Goal: Task Accomplishment & Management: Manage account settings

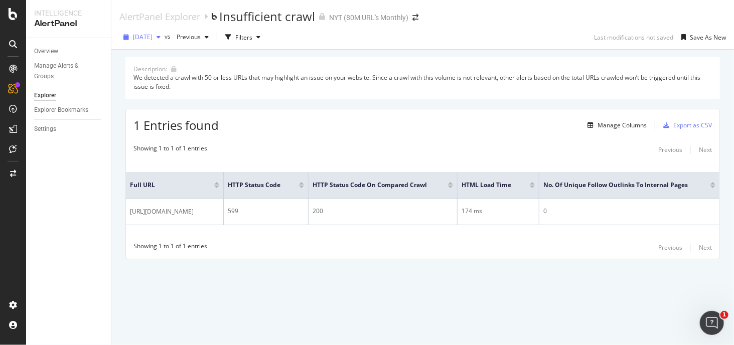
click at [153, 35] on span "[DATE]" at bounding box center [143, 37] width 20 height 9
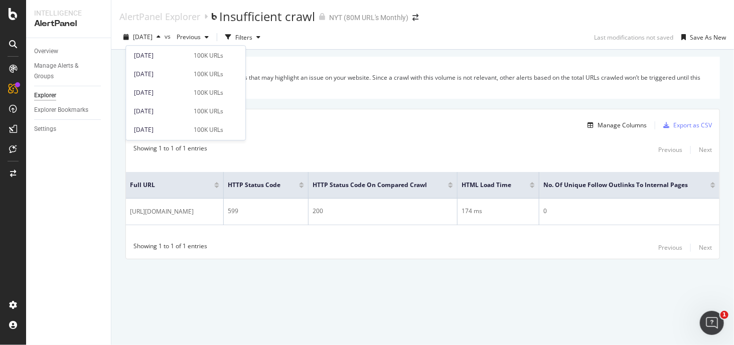
scroll to position [1090, 0]
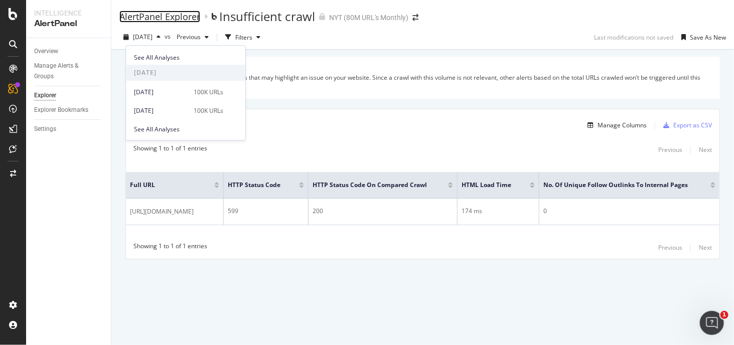
click at [168, 17] on div "AlertPanel Explorer" at bounding box center [159, 16] width 81 height 11
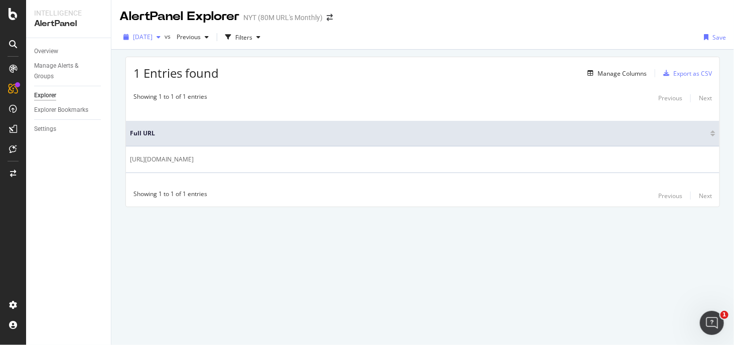
click at [157, 42] on div "[DATE]" at bounding box center [141, 37] width 45 height 15
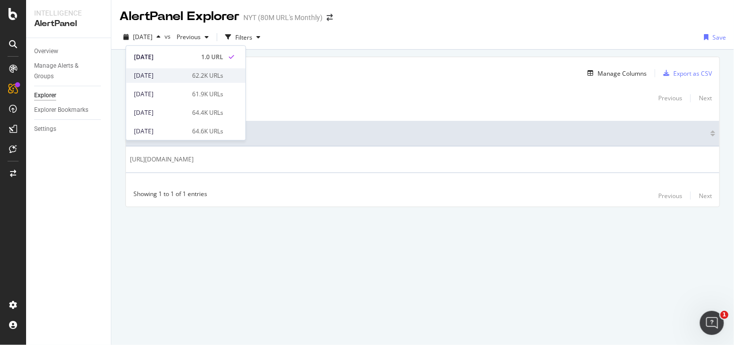
click at [185, 77] on div "[DATE] 62.2K URLs" at bounding box center [178, 75] width 89 height 9
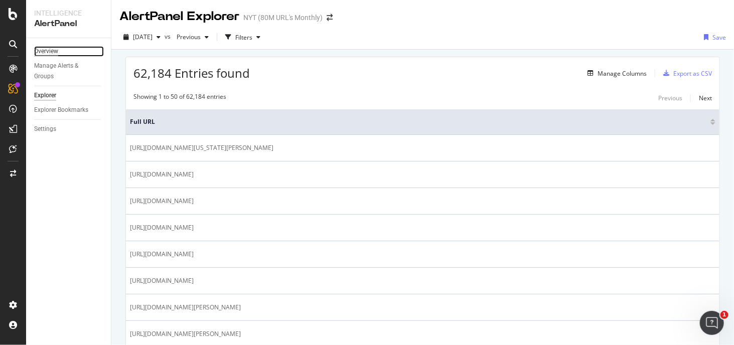
click at [45, 49] on div "Overview" at bounding box center [46, 51] width 24 height 11
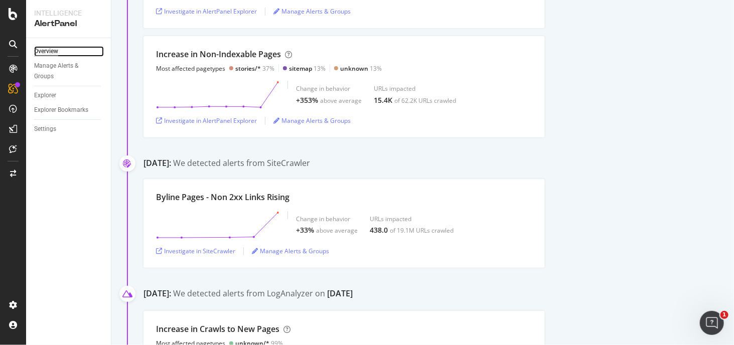
scroll to position [401, 0]
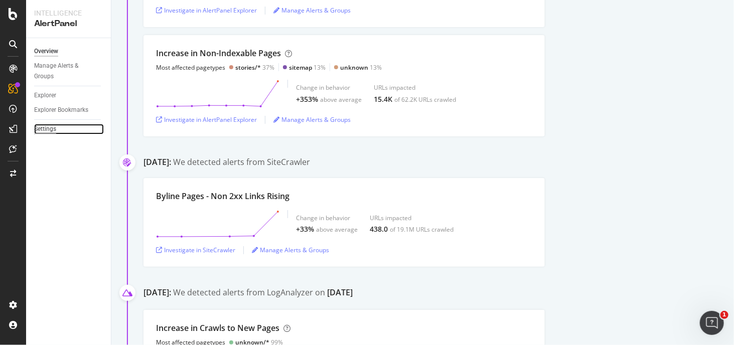
click at [55, 130] on div "Settings" at bounding box center [45, 129] width 22 height 11
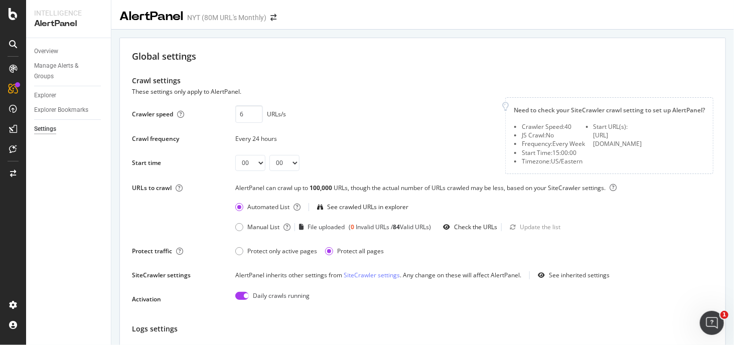
drag, startPoint x: 277, startPoint y: 321, endPoint x: 192, endPoint y: 87, distance: 248.4
drag, startPoint x: 214, startPoint y: 307, endPoint x: 32, endPoint y: 60, distance: 307.0
click at [15, 13] on icon at bounding box center [13, 14] width 9 height 12
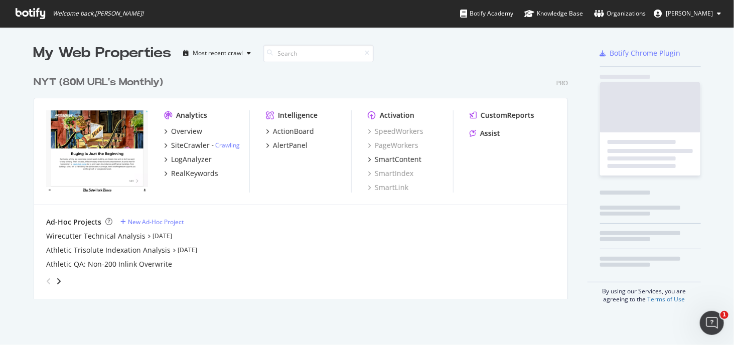
scroll to position [338, 719]
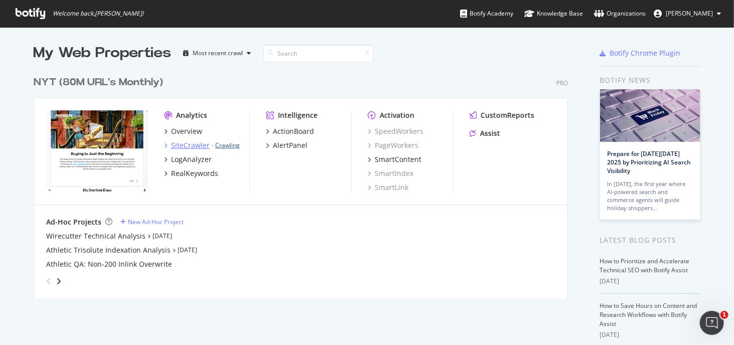
click at [218, 145] on link "Crawling" at bounding box center [227, 145] width 25 height 9
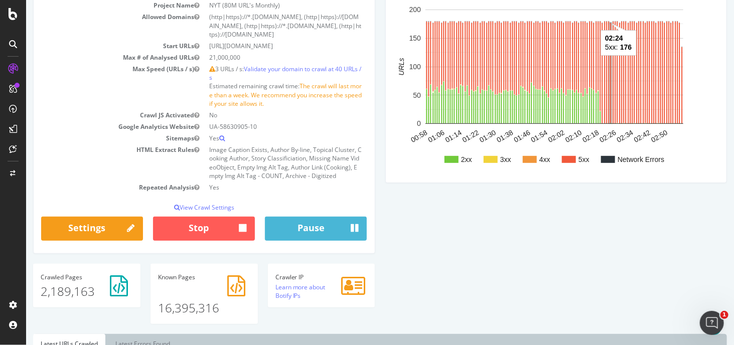
scroll to position [138, 0]
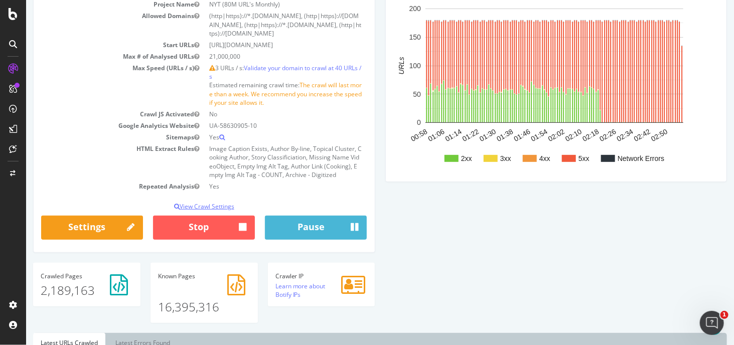
click at [225, 203] on p "View Crawl Settings" at bounding box center [204, 206] width 326 height 9
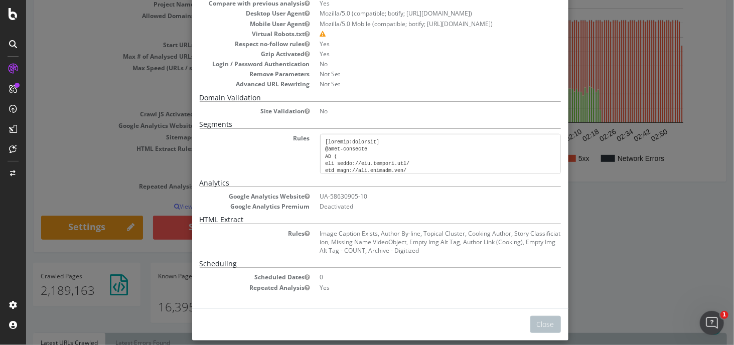
scroll to position [251, 0]
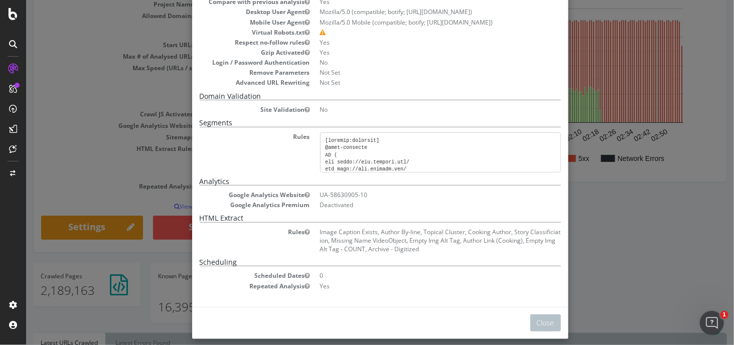
click at [137, 123] on div "× Close Analysis Settings Main Project Name NYT (80M URL's Monthly) Start URLs …" at bounding box center [380, 172] width 708 height 345
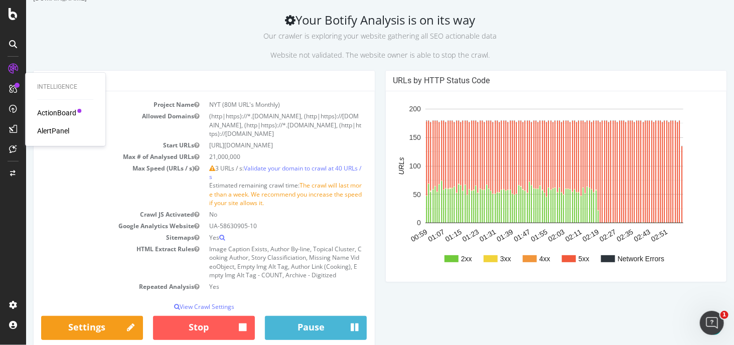
scroll to position [100, 0]
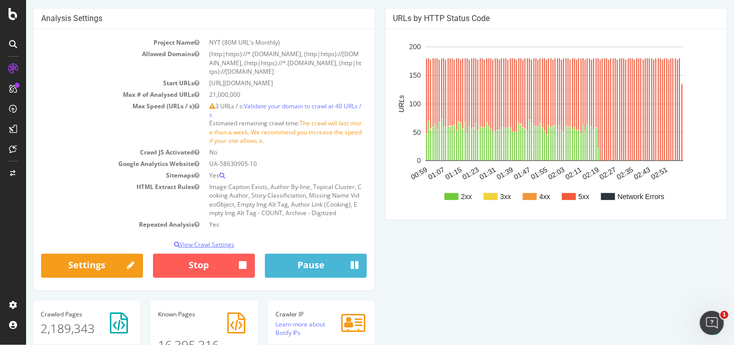
click at [199, 246] on p "View Crawl Settings" at bounding box center [204, 244] width 326 height 9
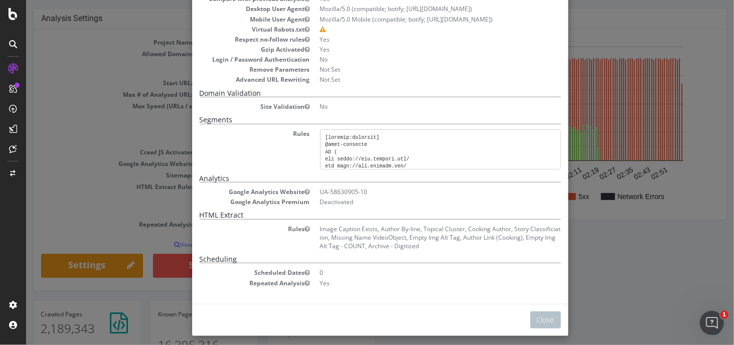
scroll to position [257, 0]
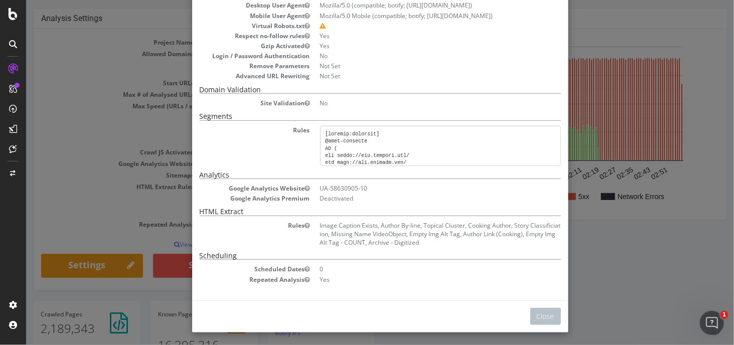
click at [55, 140] on div "× Close Analysis Settings Main Project Name NYT (80M URL's Monthly) Start URLs …" at bounding box center [380, 172] width 708 height 345
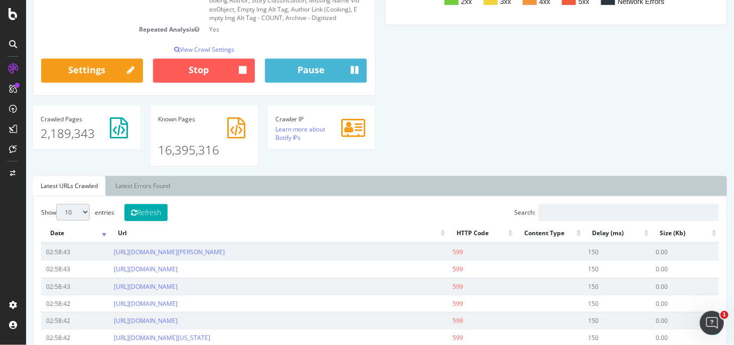
scroll to position [301, 0]
